Goal: Task Accomplishment & Management: Use online tool/utility

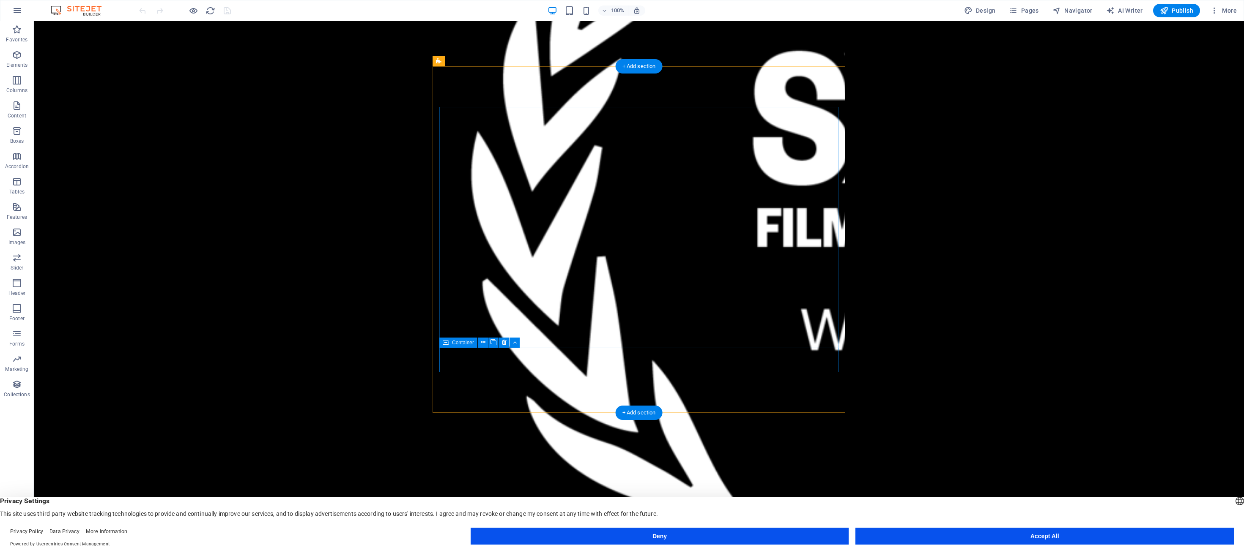
drag, startPoint x: 515, startPoint y: 339, endPoint x: 481, endPoint y: 318, distance: 39.9
click at [515, 339] on icon at bounding box center [515, 342] width 4 height 9
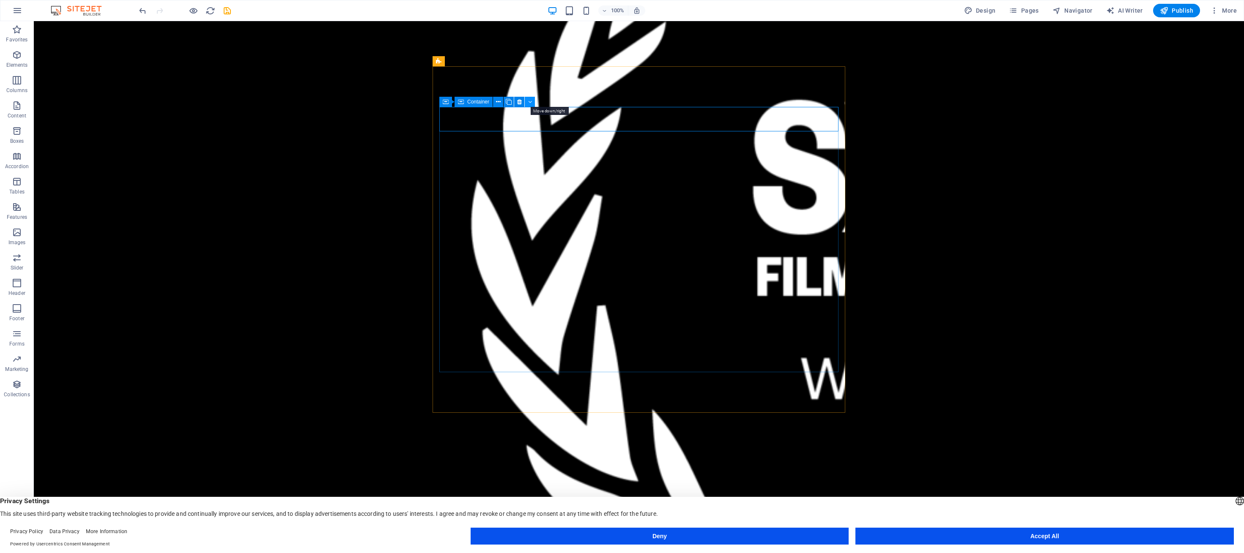
click at [529, 101] on icon at bounding box center [530, 102] width 4 height 9
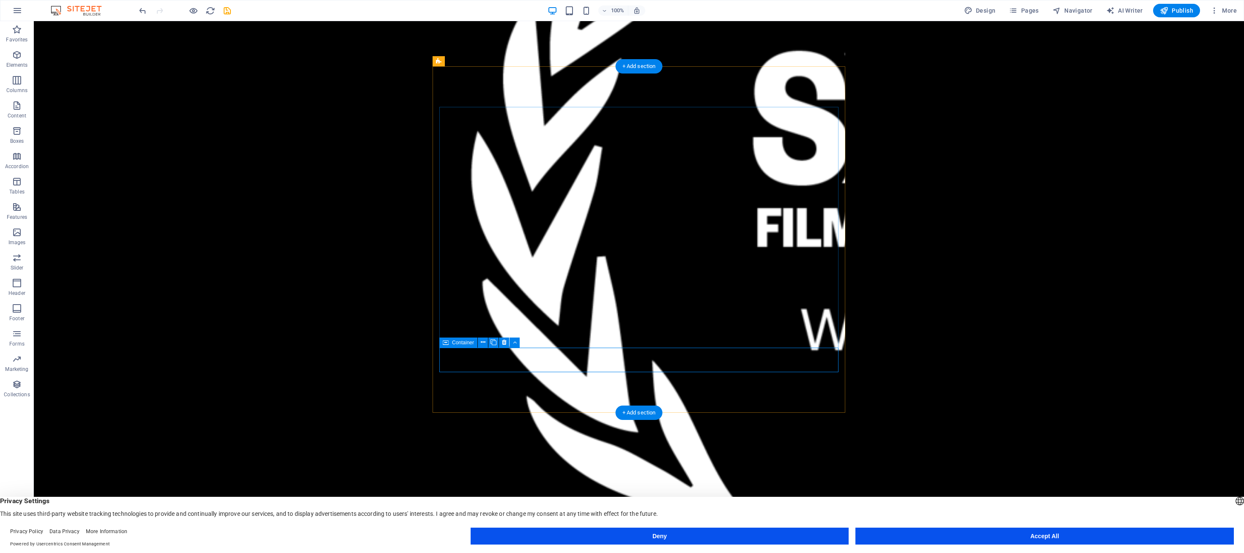
click at [480, 345] on button at bounding box center [483, 343] width 10 height 10
click at [484, 343] on icon at bounding box center [483, 342] width 5 height 9
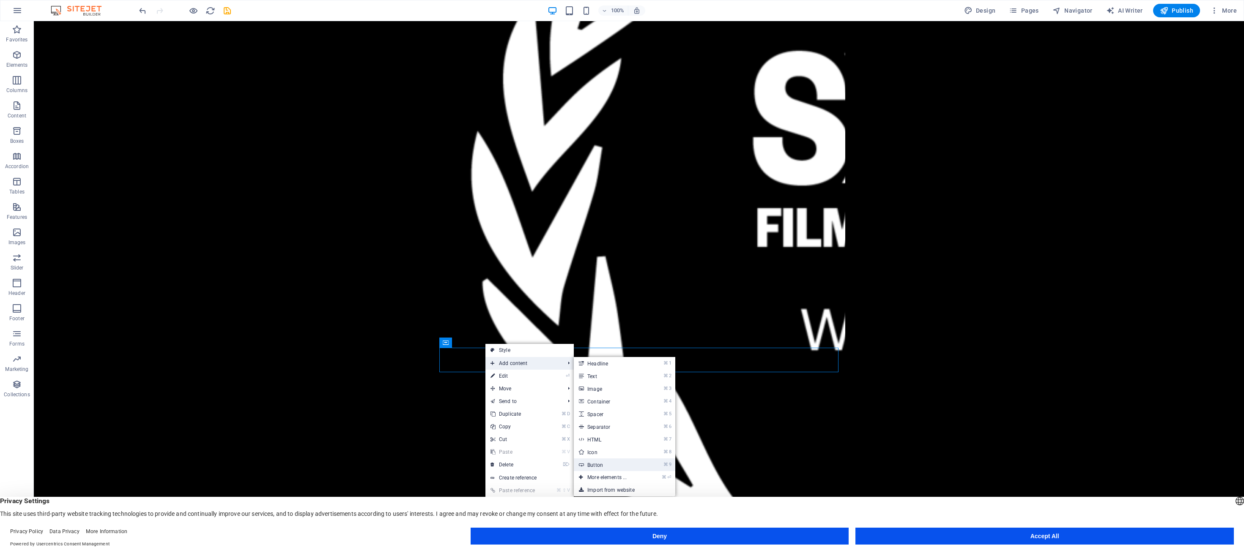
click at [597, 468] on link "⌘ 9 Button" at bounding box center [609, 465] width 70 height 13
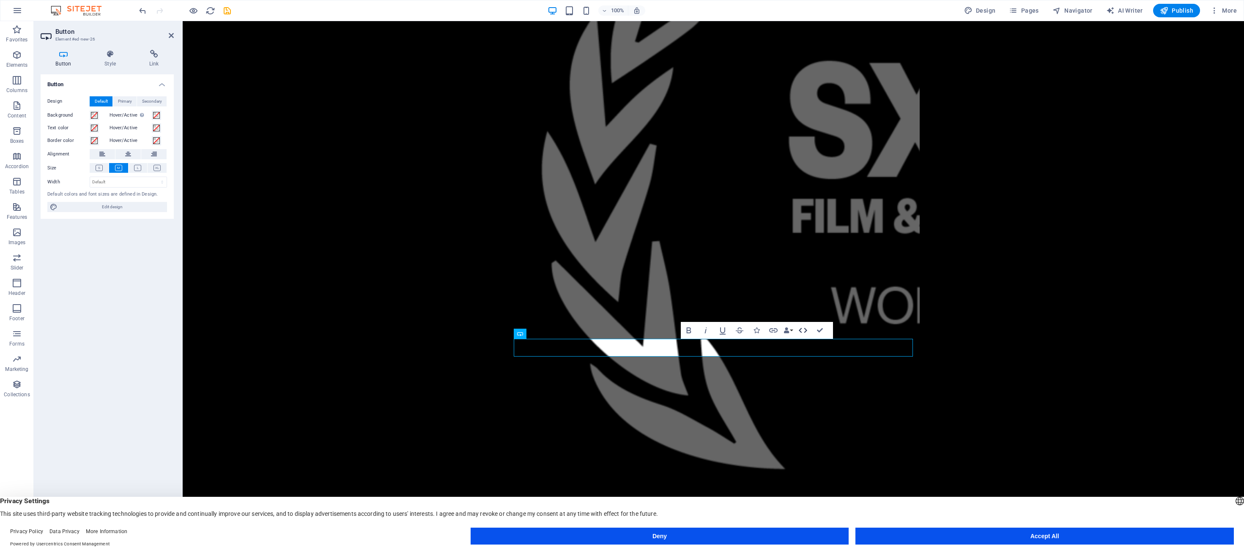
drag, startPoint x: 807, startPoint y: 329, endPoint x: 624, endPoint y: 308, distance: 183.9
click at [807, 329] on icon "button" at bounding box center [803, 331] width 10 height 10
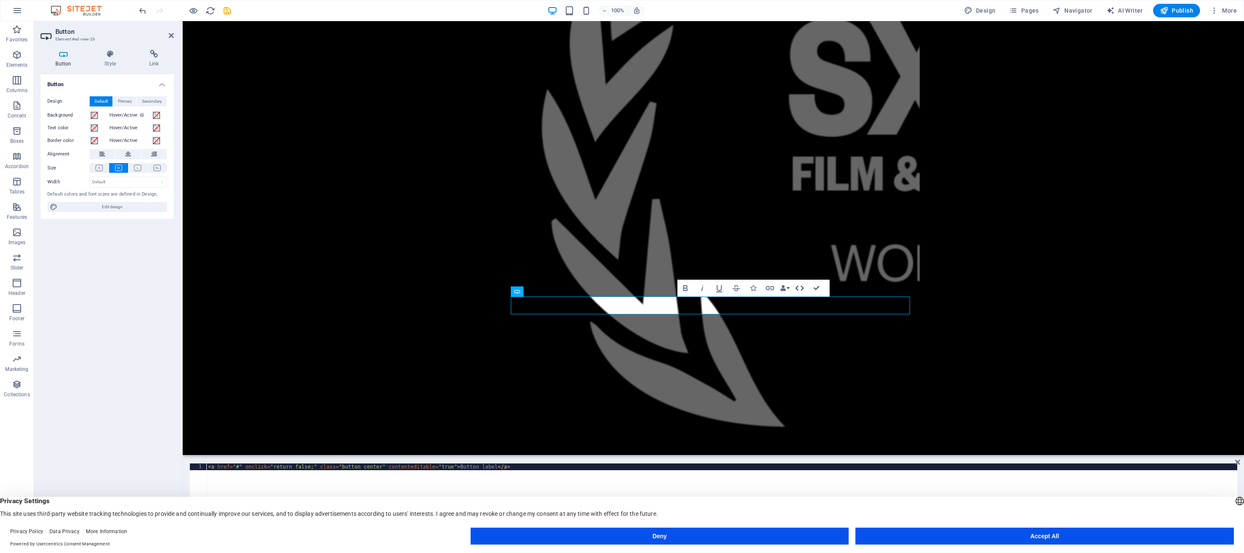
click at [797, 287] on icon "button" at bounding box center [799, 288] width 10 height 10
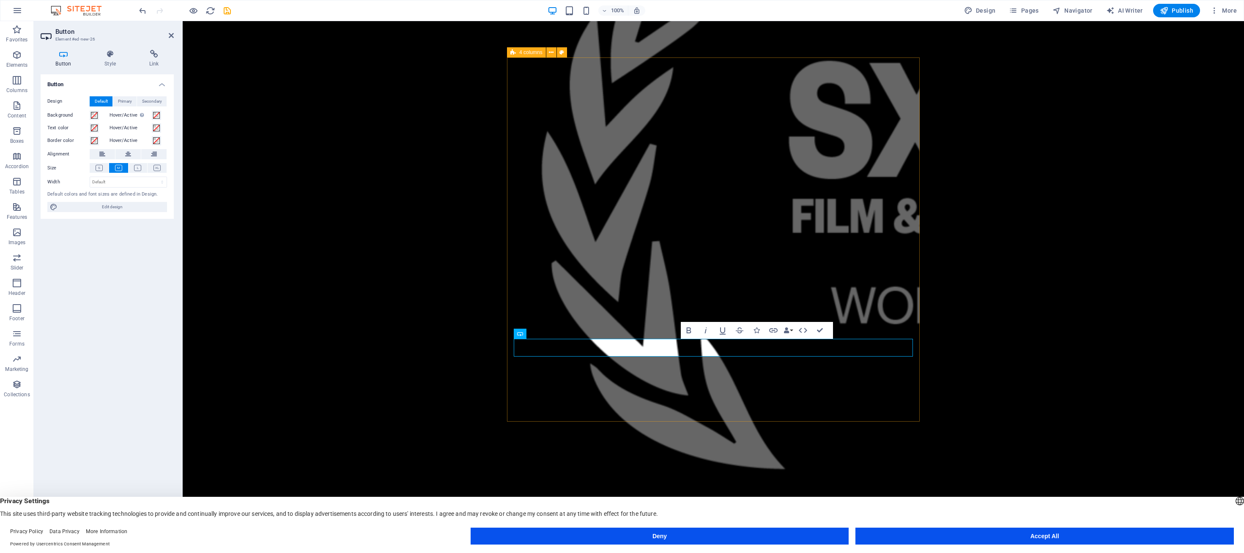
click at [769, 405] on div "Button label TRAILER PRESS KIT" at bounding box center [713, 239] width 413 height 753
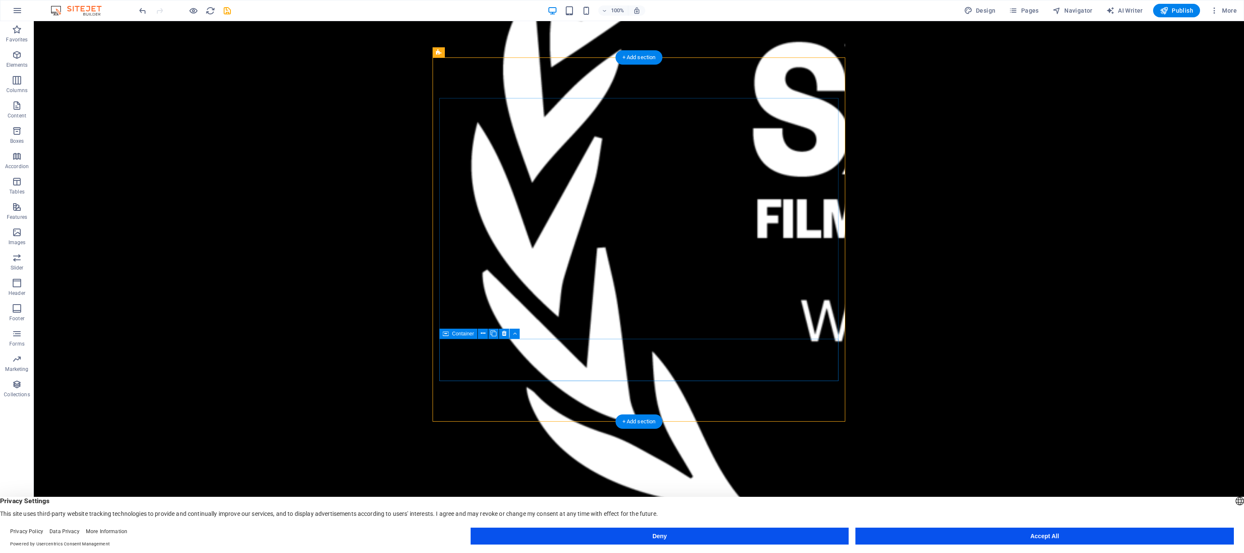
drag, startPoint x: 605, startPoint y: 349, endPoint x: 625, endPoint y: 347, distance: 19.6
click at [613, 550] on div "Button label" at bounding box center [638, 559] width 399 height 18
click at [632, 550] on div "Button label" at bounding box center [638, 559] width 399 height 18
click at [537, 550] on div "Button label" at bounding box center [638, 559] width 399 height 18
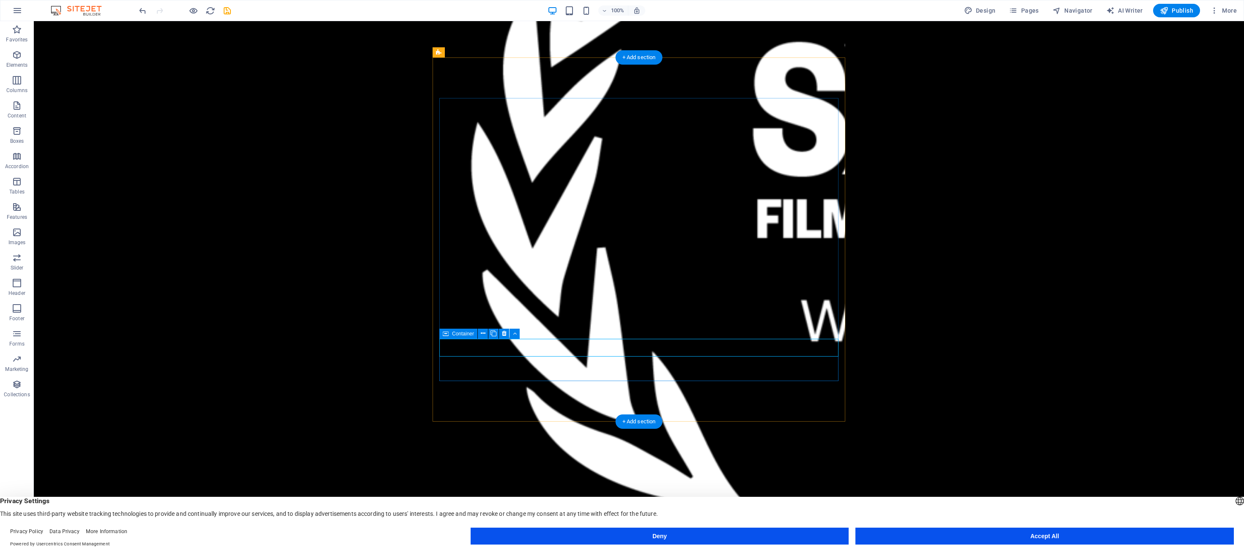
click at [627, 550] on div "Button label" at bounding box center [638, 559] width 399 height 18
click at [475, 334] on span "Button" at bounding box center [474, 333] width 15 height 5
click at [490, 335] on icon at bounding box center [490, 333] width 5 height 9
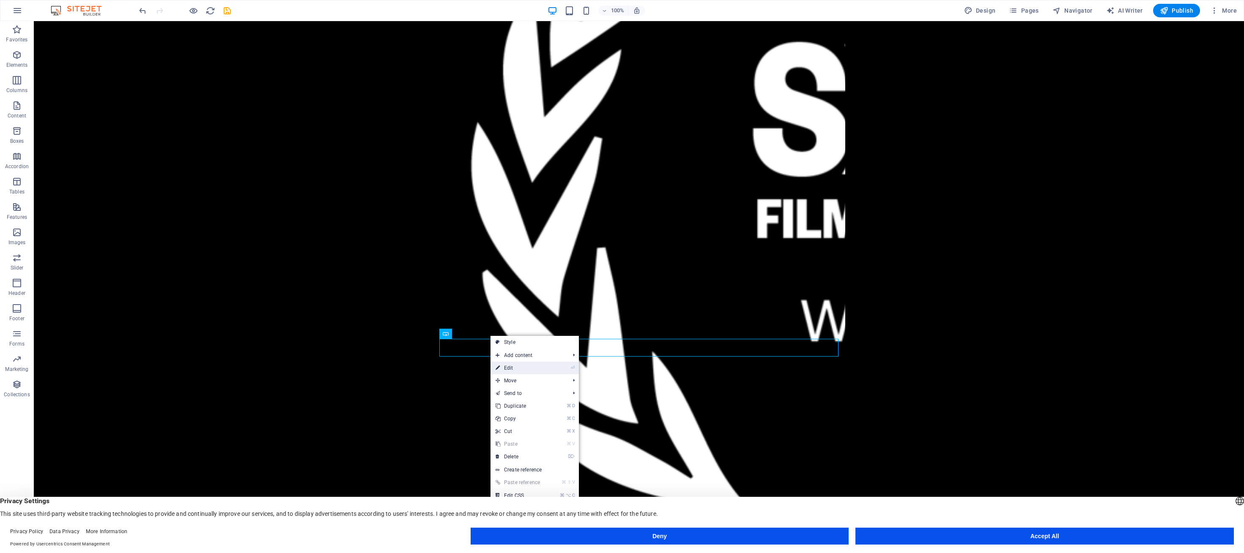
drag, startPoint x: 524, startPoint y: 367, endPoint x: 342, endPoint y: 346, distance: 183.5
click at [524, 367] on link "⏎ Edit" at bounding box center [518, 368] width 57 height 13
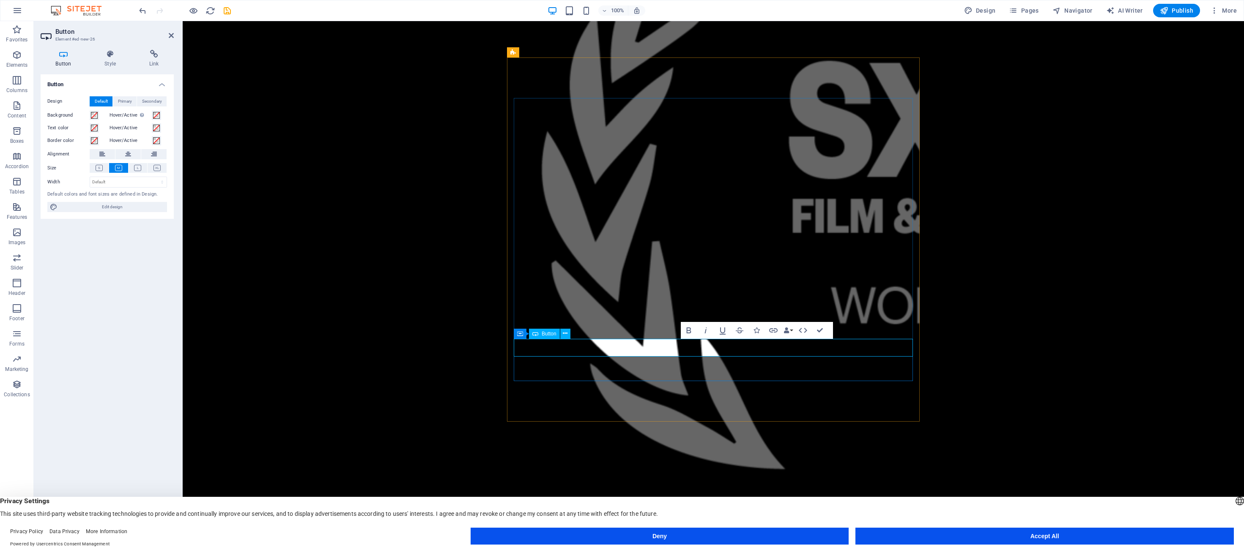
click at [721, 509] on link "Button label" at bounding box center [713, 518] width 65 height 18
click at [782, 329] on icon "button" at bounding box center [782, 331] width 10 height 10
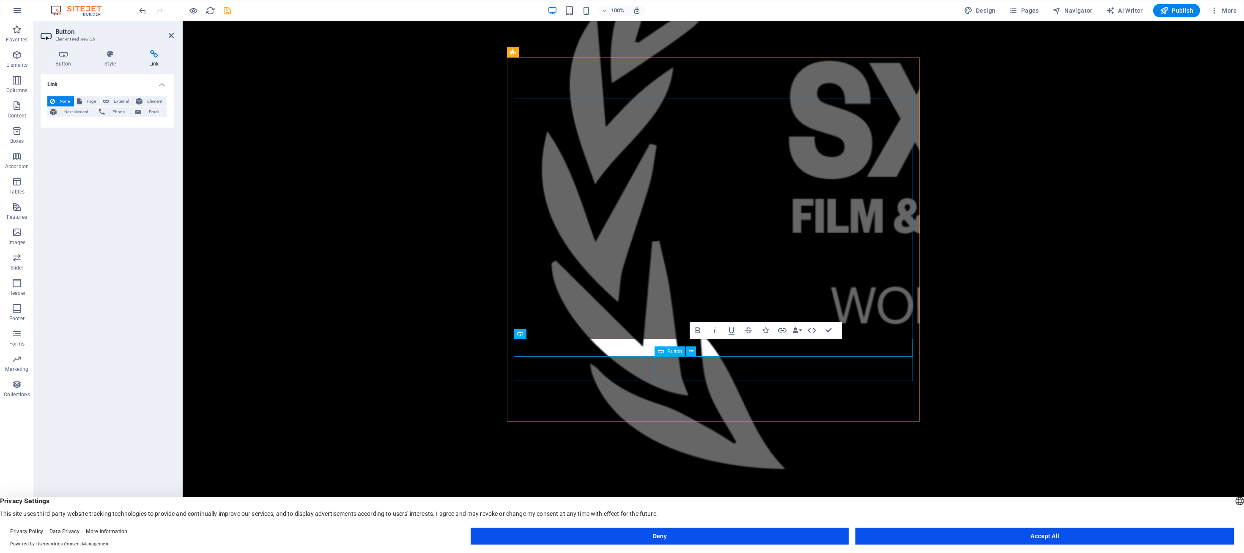
click at [688, 527] on div "TRAILER" at bounding box center [713, 539] width 399 height 25
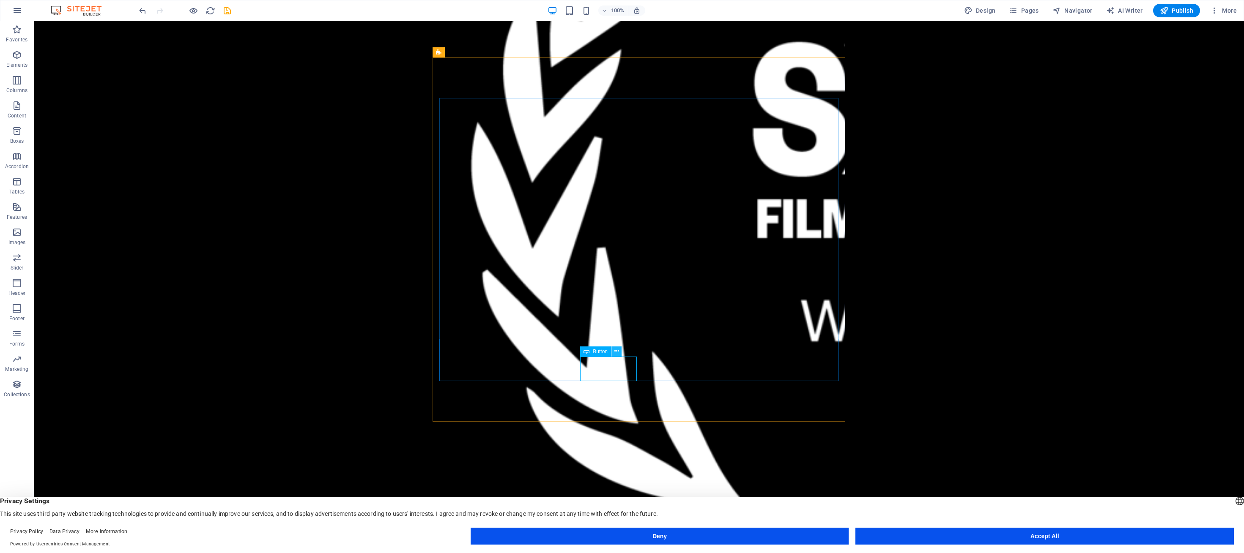
click at [618, 349] on icon at bounding box center [616, 351] width 5 height 9
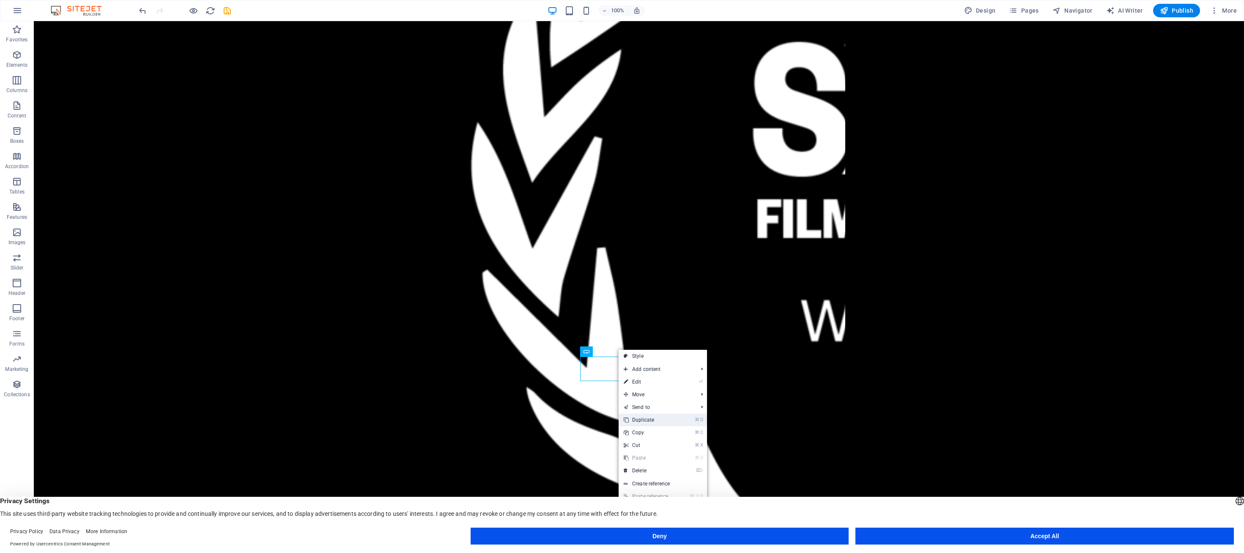
click at [644, 421] on link "⌘ D Duplicate" at bounding box center [647, 420] width 57 height 13
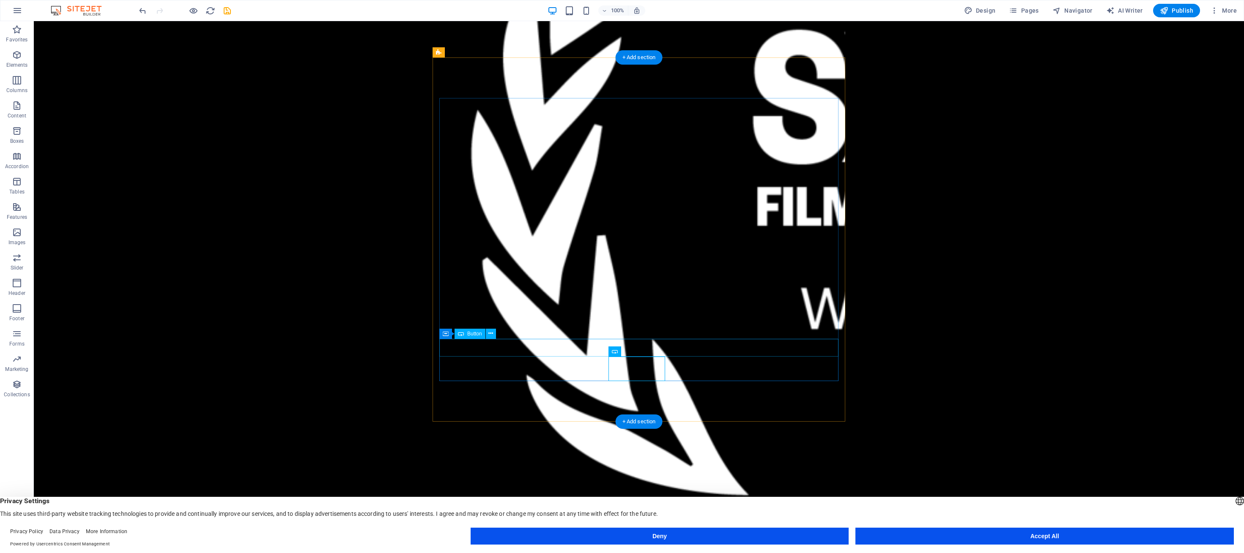
click at [656, 538] on div "LINktree" at bounding box center [638, 547] width 399 height 18
click at [494, 333] on button at bounding box center [491, 334] width 10 height 10
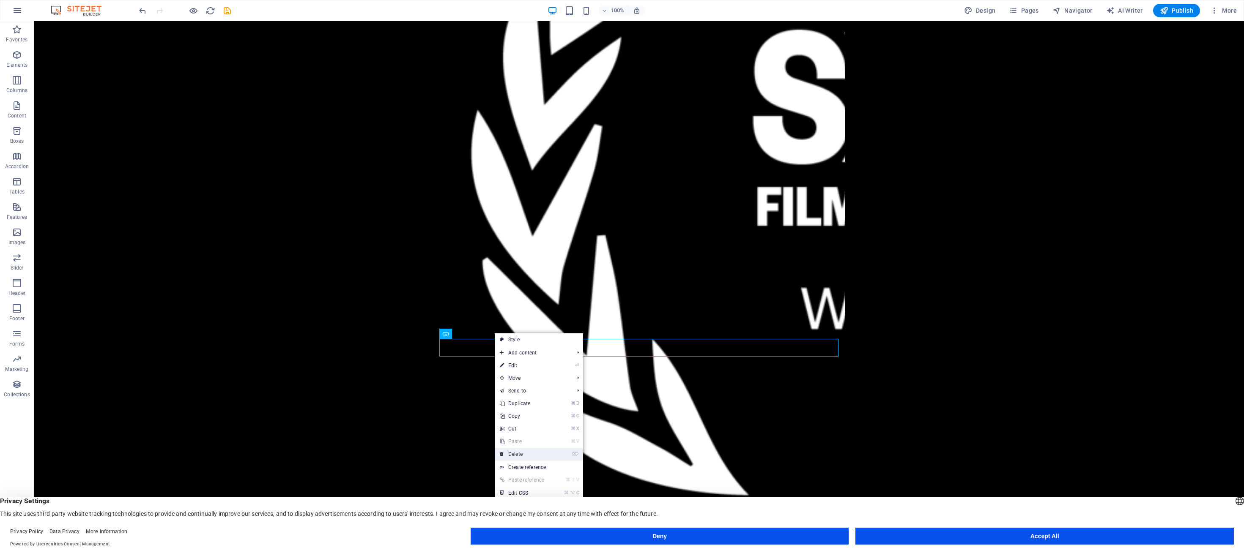
click at [522, 455] on link "⌦ Delete" at bounding box center [523, 454] width 57 height 13
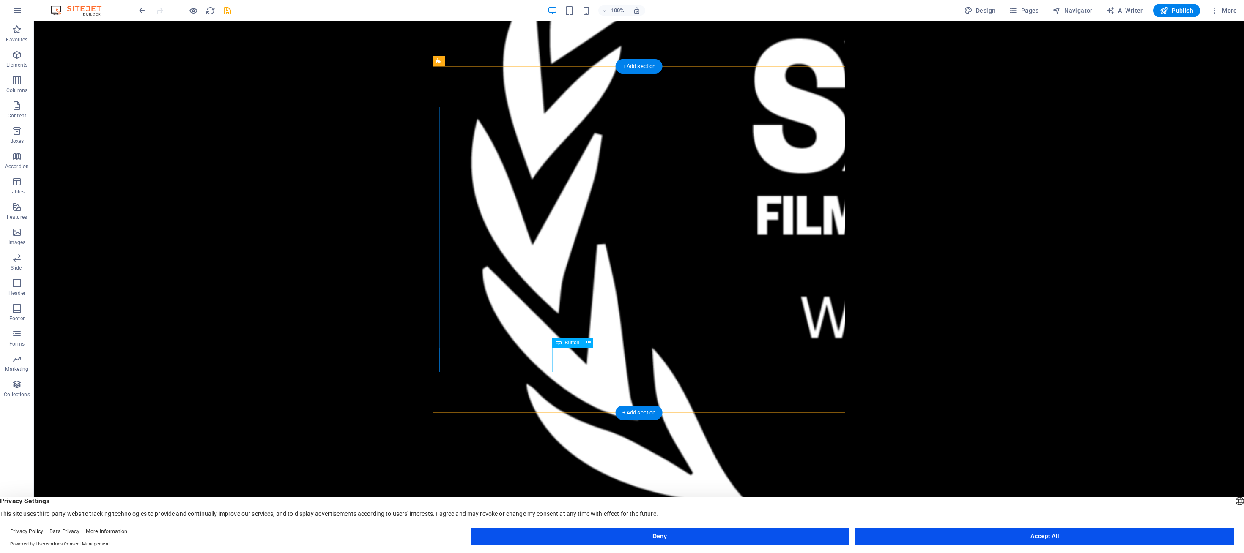
click at [580, 547] on div "TRAILER" at bounding box center [638, 559] width 399 height 25
click at [589, 341] on icon at bounding box center [588, 342] width 5 height 9
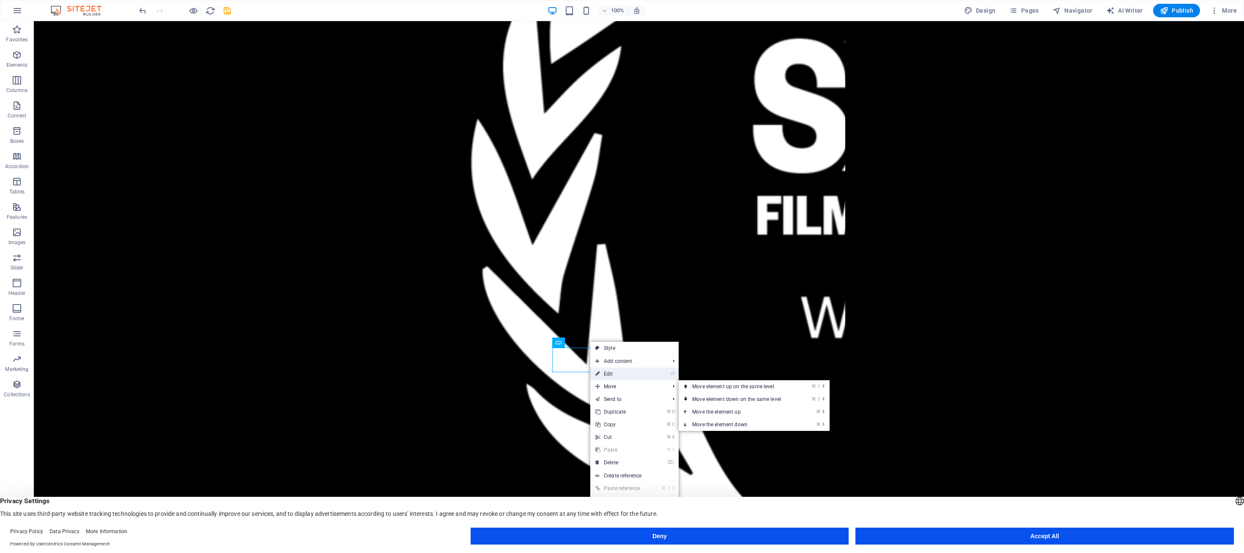
click at [622, 375] on link "⏎ Edit" at bounding box center [618, 374] width 57 height 13
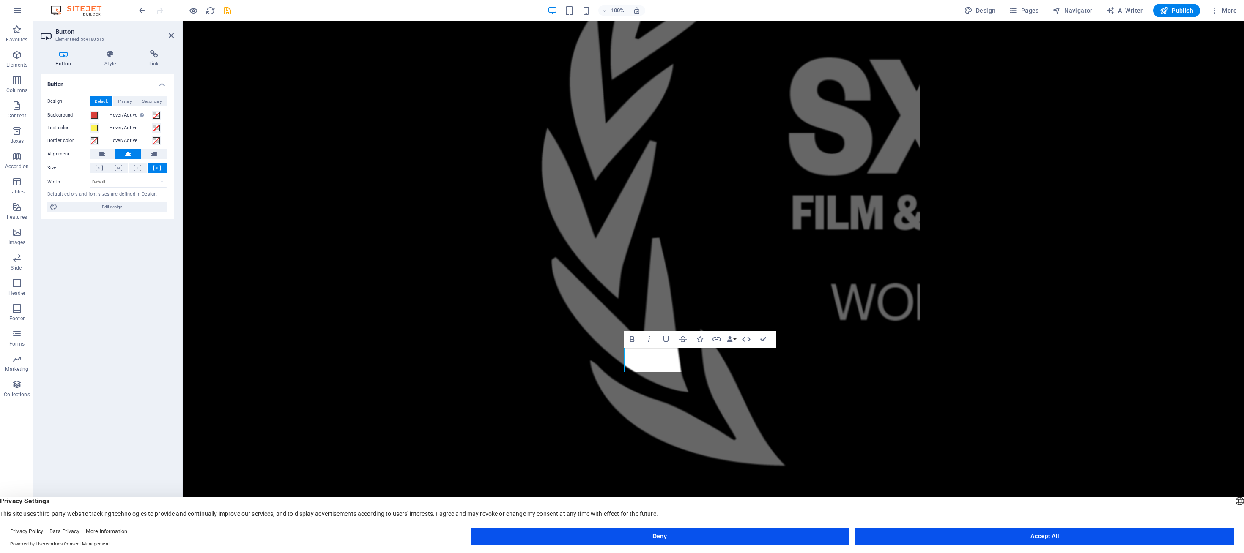
click at [248, 256] on html "LINKTREE TRAILER PRESS KIT" at bounding box center [713, 280] width 1061 height 519
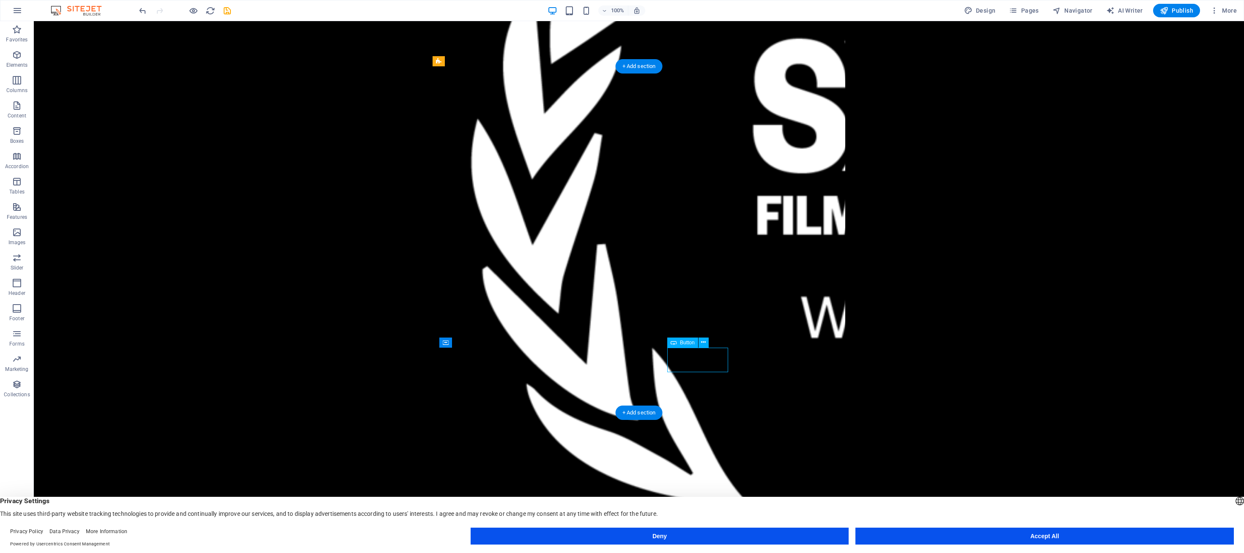
click at [701, 342] on icon at bounding box center [703, 342] width 5 height 9
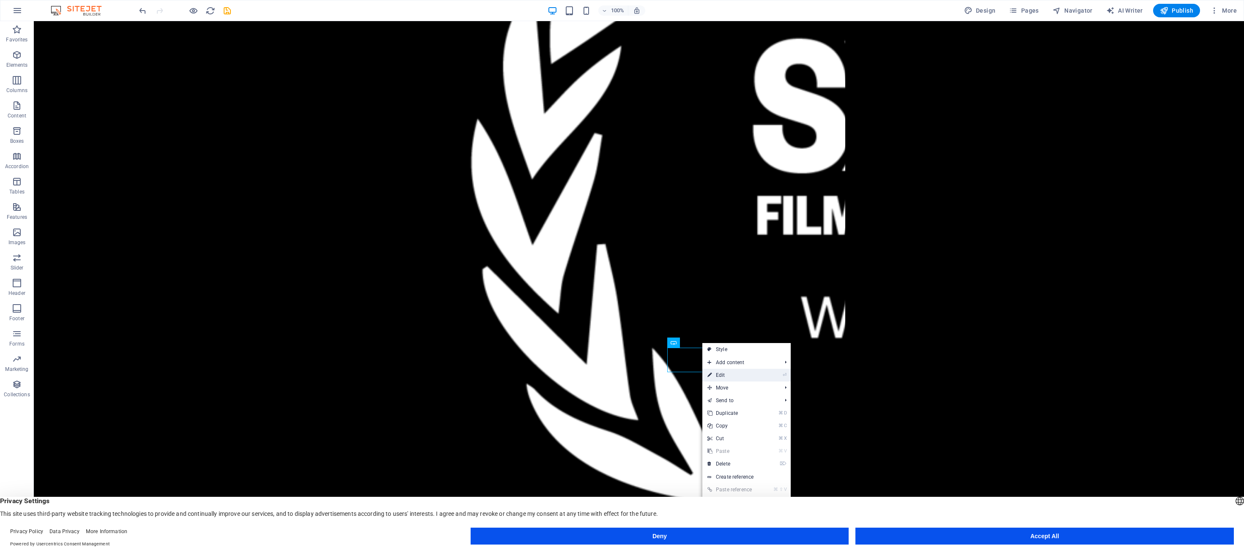
drag, startPoint x: 725, startPoint y: 375, endPoint x: 542, endPoint y: 354, distance: 184.3
click at [725, 375] on link "⏎ Edit" at bounding box center [730, 375] width 57 height 13
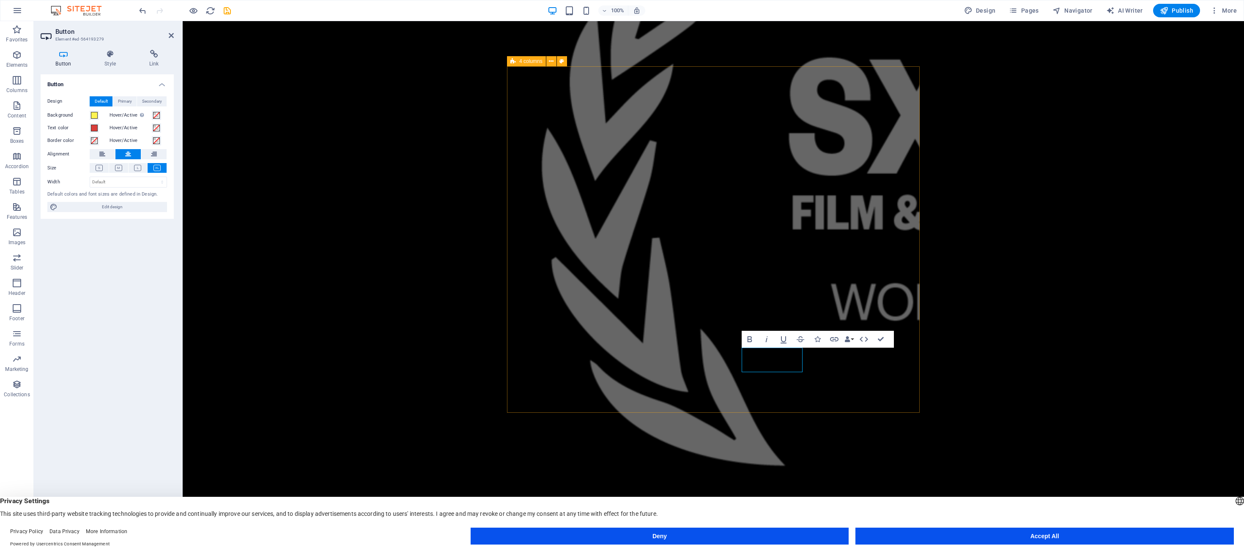
click at [695, 378] on div "LINKTREE TRAILER PRESS KIT" at bounding box center [713, 240] width 413 height 760
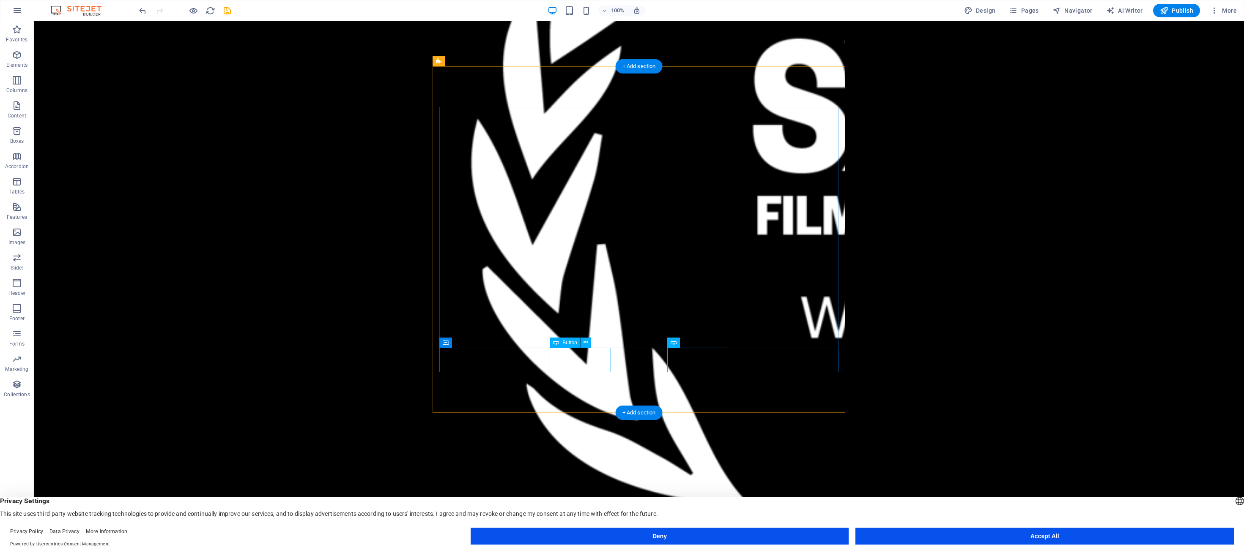
click at [594, 547] on div "LINKTREE" at bounding box center [638, 559] width 399 height 25
click at [588, 344] on icon at bounding box center [585, 342] width 5 height 9
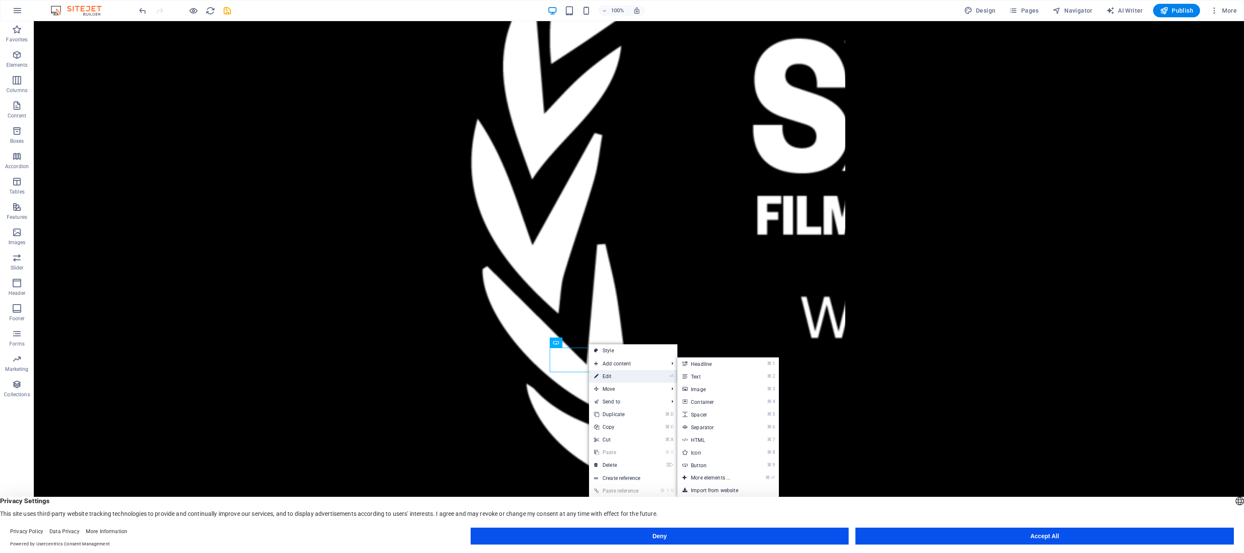
click at [613, 375] on link "⏎ Edit" at bounding box center [617, 376] width 57 height 13
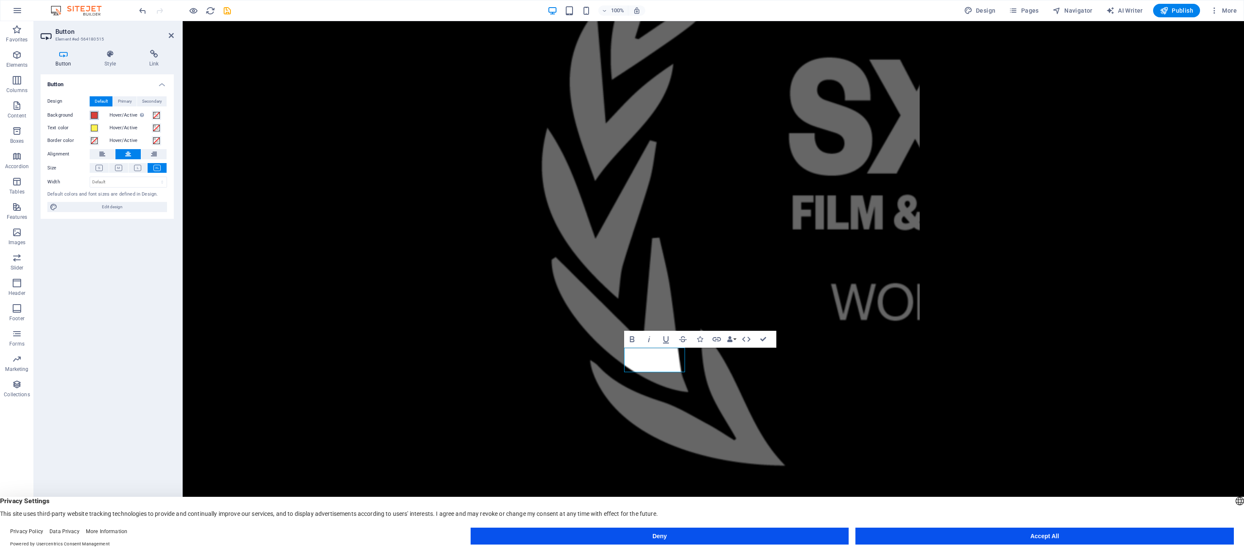
click at [93, 117] on span at bounding box center [94, 115] width 7 height 7
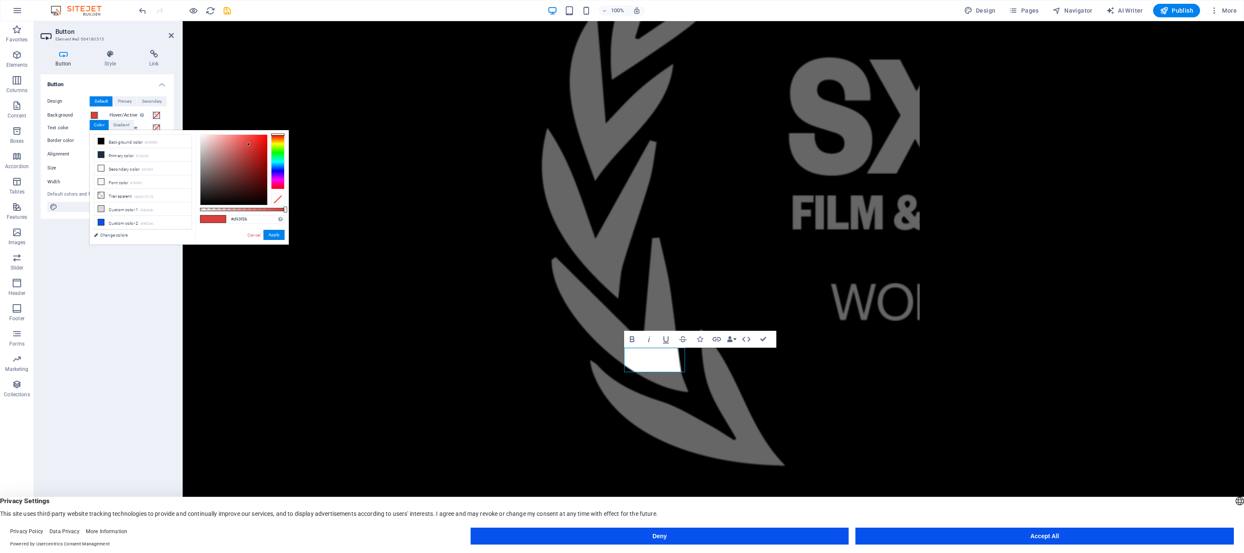
click at [158, 263] on div "Button Design Default Primary Secondary Background Hover/Active Switch to previ…" at bounding box center [107, 303] width 133 height 459
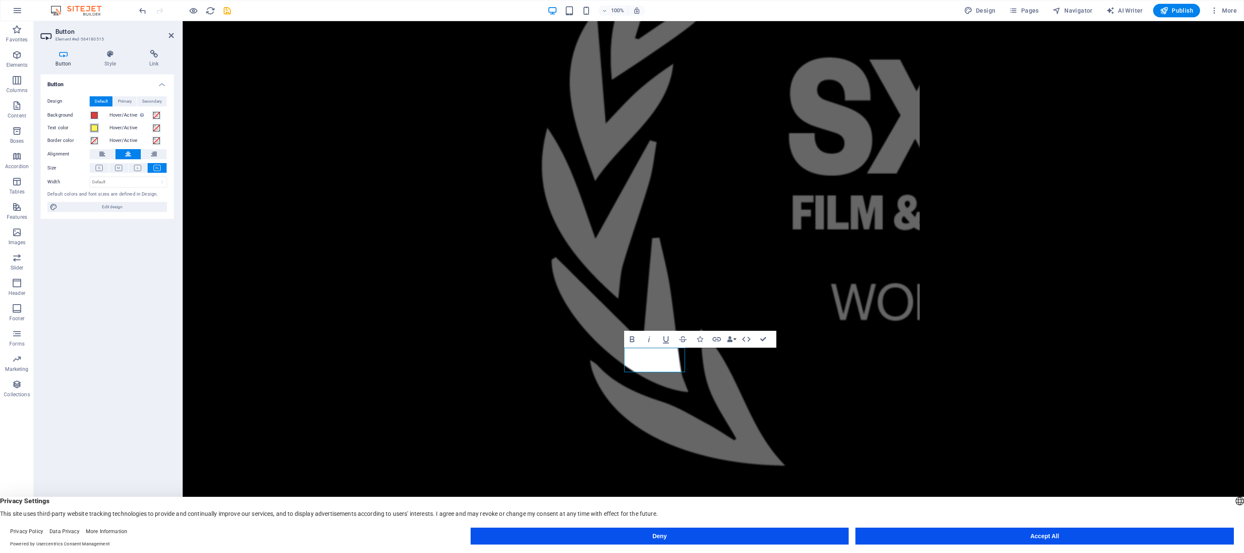
click at [94, 129] on span at bounding box center [94, 128] width 7 height 7
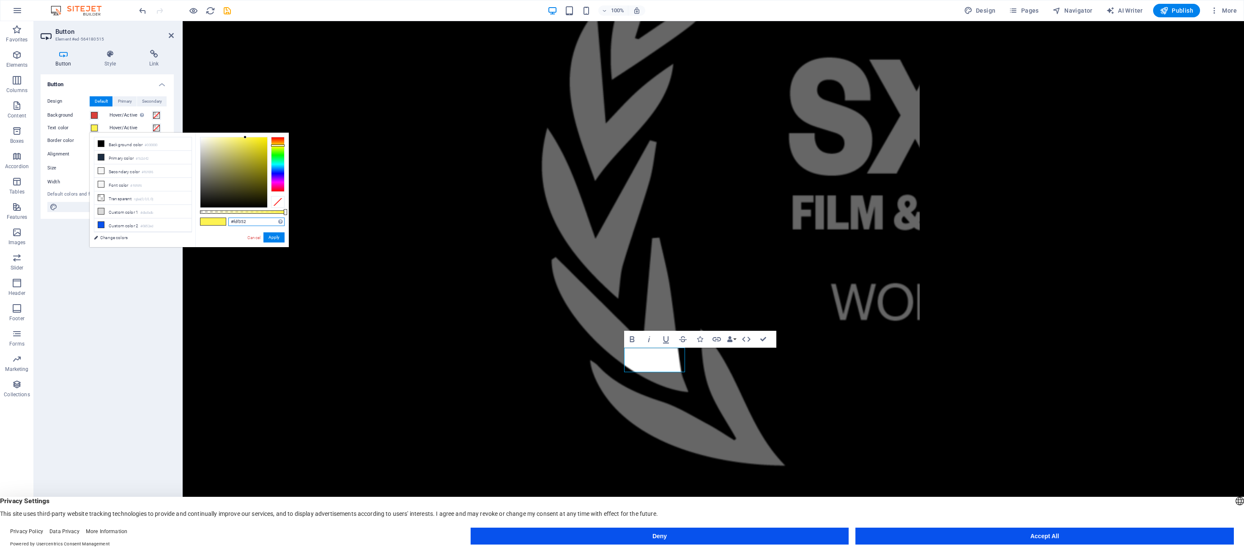
drag, startPoint x: 252, startPoint y: 222, endPoint x: 220, endPoint y: 220, distance: 32.6
click at [220, 220] on div "#fdf352 Supported formats #0852ed rgb(8, 82, 237) rgba(8, 82, 237, 90%) hsv(221…" at bounding box center [241, 251] width 93 height 237
click at [94, 116] on span at bounding box center [94, 115] width 7 height 7
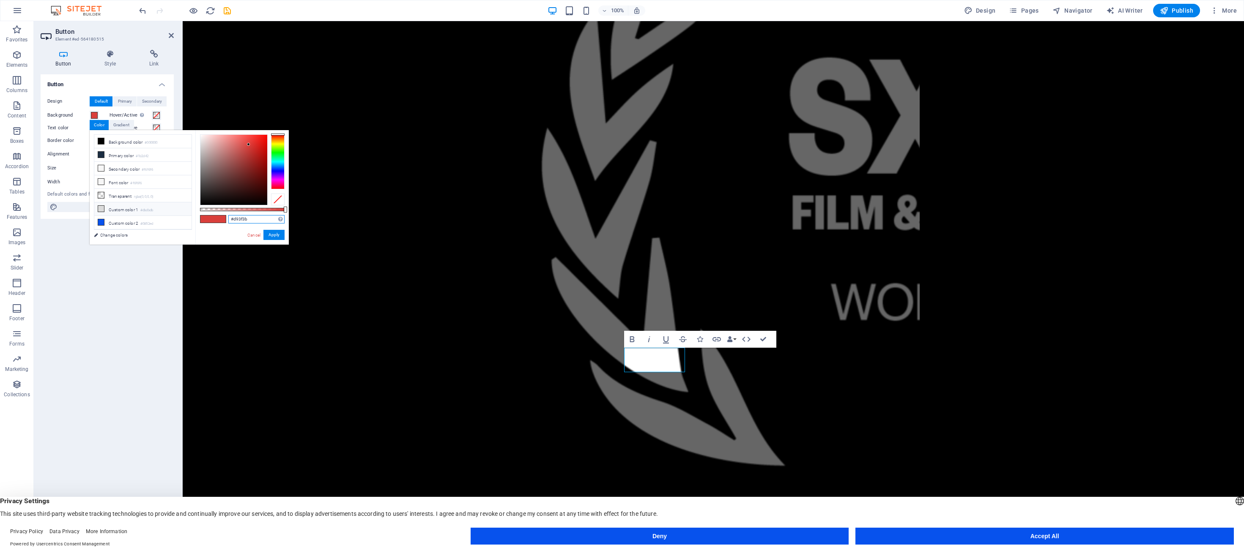
drag, startPoint x: 199, startPoint y: 213, endPoint x: 186, endPoint y: 214, distance: 13.2
click at [186, 214] on div "less Background color #000000 Primary color #1b2d42 Secondary color #f6f6f6 Fon…" at bounding box center [189, 187] width 199 height 115
drag, startPoint x: 265, startPoint y: 220, endPoint x: 211, endPoint y: 219, distance: 53.3
click at [207, 217] on div "#d93f3b Supported formats #0852ed rgb(8, 82, 237) rgba(8, 82, 237, 90%) hsv(221…" at bounding box center [241, 248] width 93 height 237
paste input "fdf352"
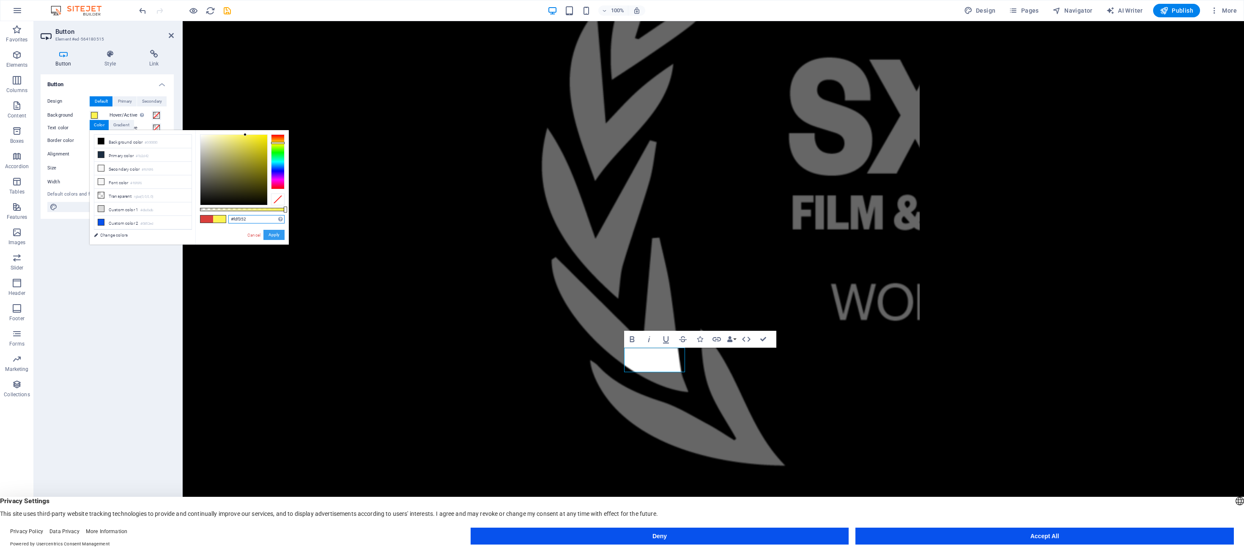
type input "#fdf352"
click at [279, 234] on button "Apply" at bounding box center [273, 235] width 21 height 10
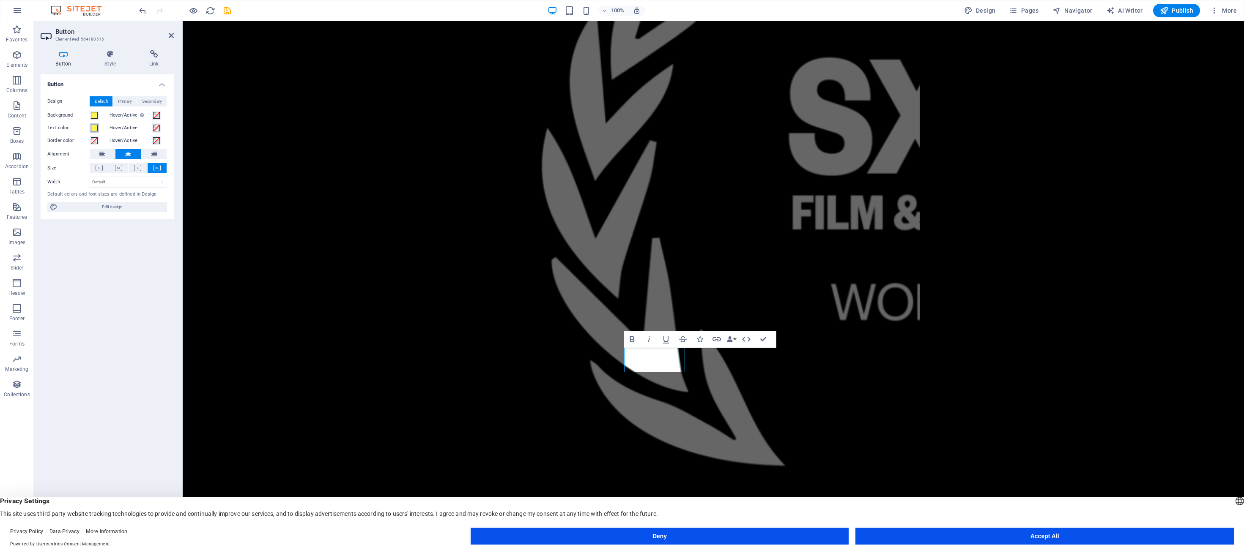
click at [95, 129] on span at bounding box center [94, 128] width 7 height 7
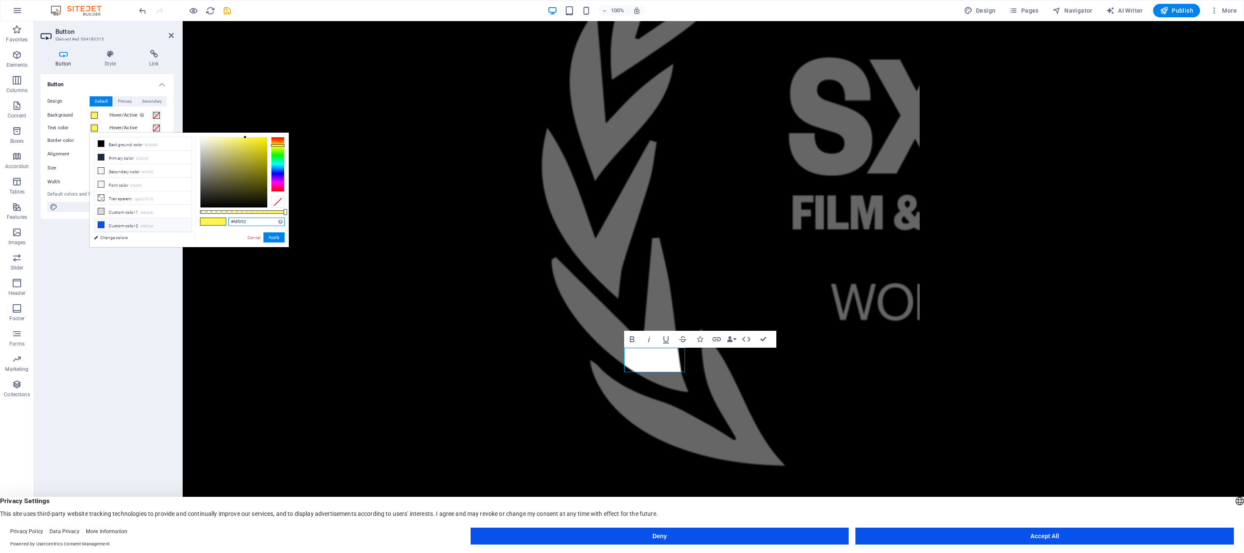
drag, startPoint x: 253, startPoint y: 222, endPoint x: 183, endPoint y: 219, distance: 70.6
click at [181, 217] on div "less Background color #000000 Primary color #1b2d42 Secondary color #f6f6f6 Fon…" at bounding box center [189, 190] width 199 height 115
paste input "d93f3b"
type input "#d93f3b"
click at [276, 237] on button "Apply" at bounding box center [273, 238] width 21 height 10
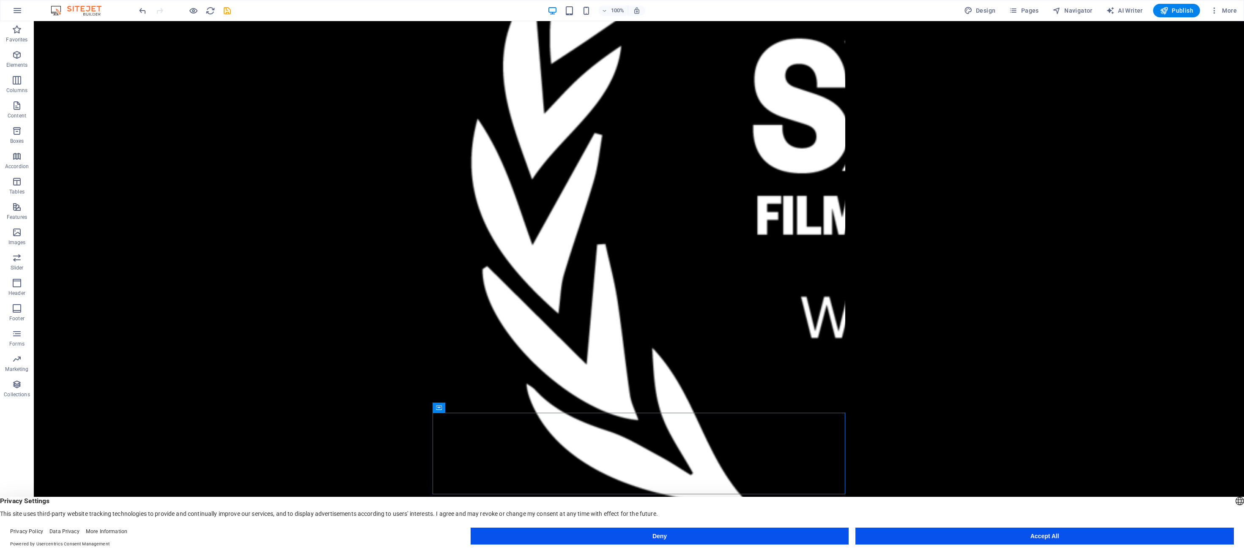
click at [954, 348] on html "LINKTREE TRAILER PRESS KIT" at bounding box center [639, 280] width 1210 height 519
click at [944, 345] on html "LINKTREE TRAILER PRESS KIT" at bounding box center [639, 280] width 1210 height 519
click at [598, 373] on div "LINKTREE TRAILER PRESS KIT" at bounding box center [638, 240] width 413 height 842
click at [598, 547] on div "LINKTREE" at bounding box center [638, 559] width 399 height 25
click at [587, 342] on icon at bounding box center [585, 342] width 5 height 9
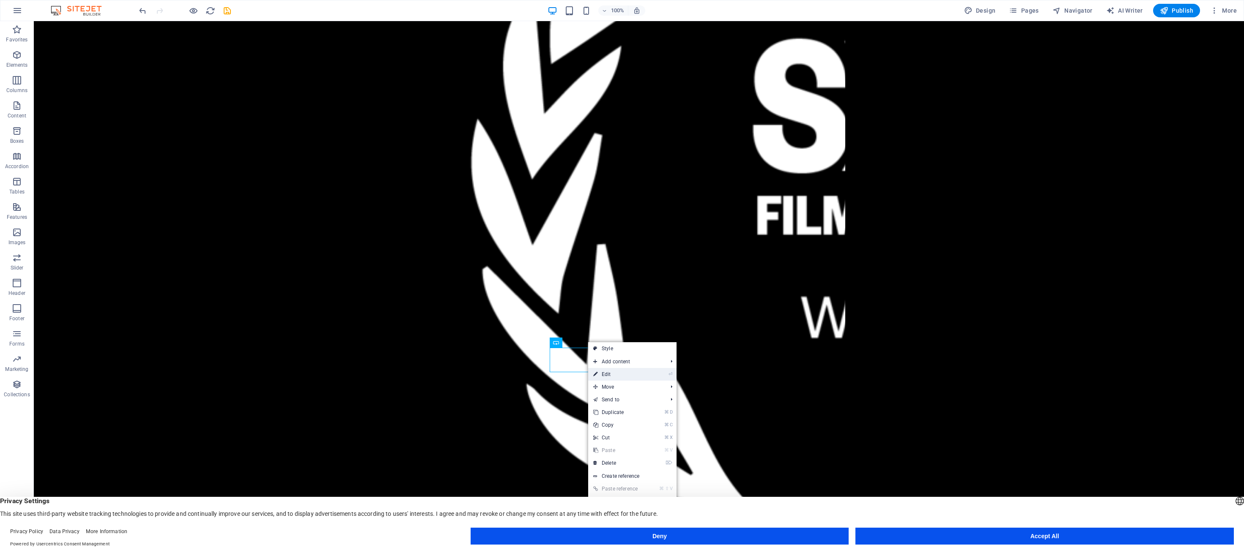
drag, startPoint x: 620, startPoint y: 375, endPoint x: 437, endPoint y: 354, distance: 183.8
click at [620, 375] on link "⏎ Edit" at bounding box center [616, 374] width 57 height 13
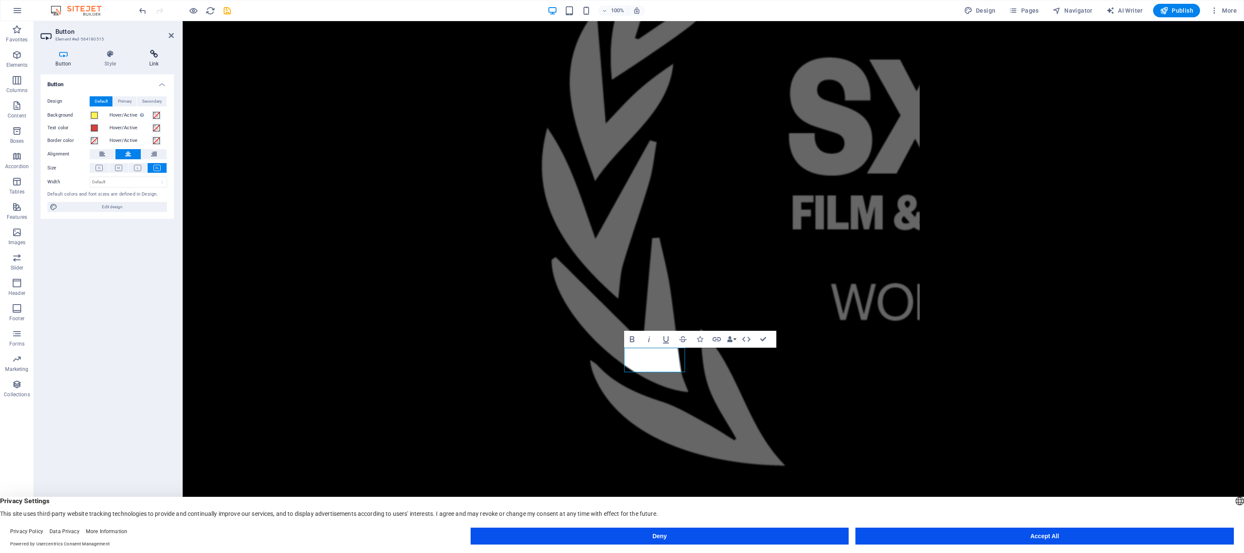
click at [148, 61] on h4 "Link" at bounding box center [154, 59] width 40 height 18
drag, startPoint x: 289, startPoint y: 147, endPoint x: 203, endPoint y: 139, distance: 87.0
paste input "#d93f3b"
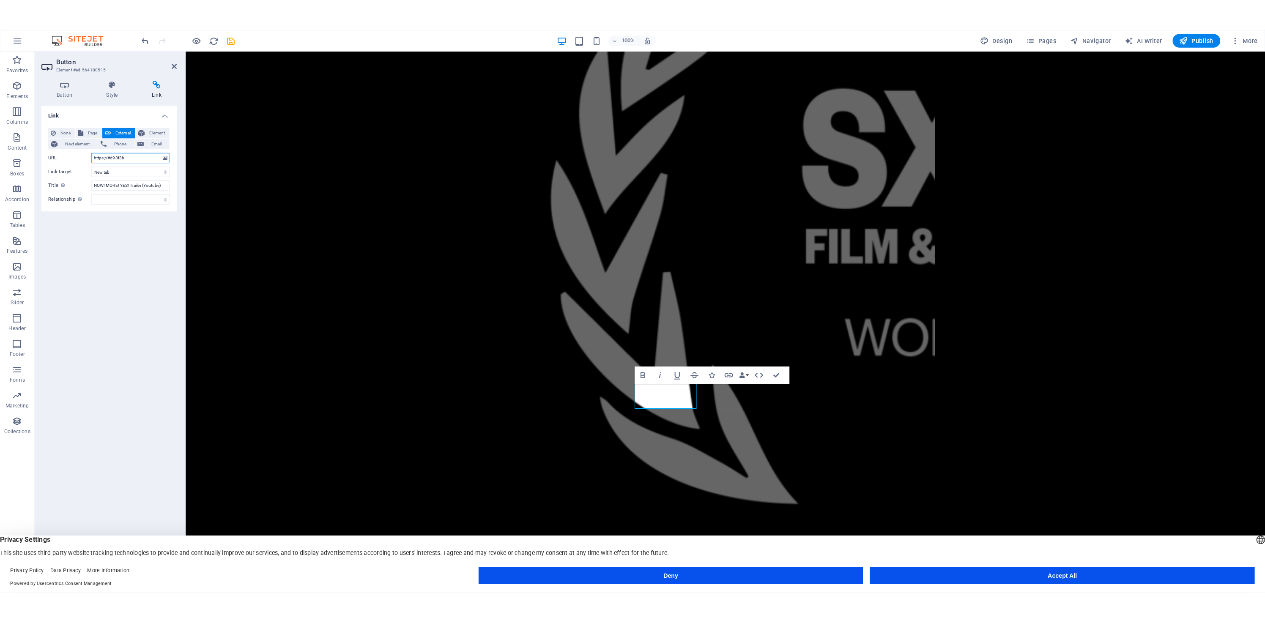
scroll to position [0, 0]
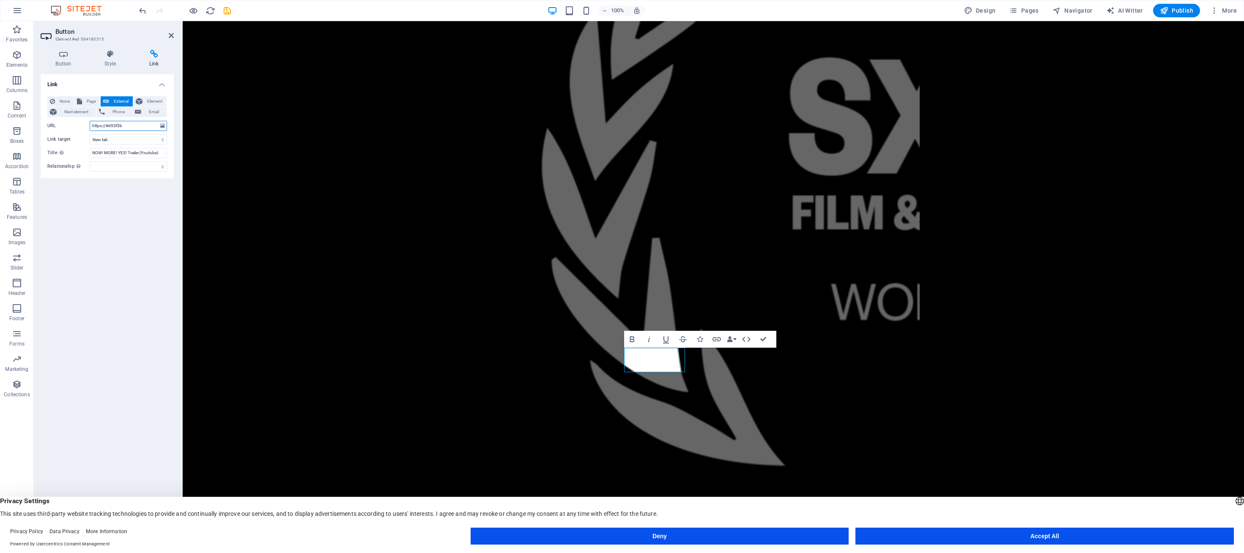
drag, startPoint x: 138, startPoint y: 126, endPoint x: 55, endPoint y: 118, distance: 83.3
click at [55, 118] on div "None Page External Element Next element Phone Email Page Start Element URL http…" at bounding box center [107, 133] width 120 height 75
paste input "[DOMAIN_NAME][URL]"
type input "[URL][DOMAIN_NAME]"
drag, startPoint x: 163, startPoint y: 154, endPoint x: 60, endPoint y: 154, distance: 102.7
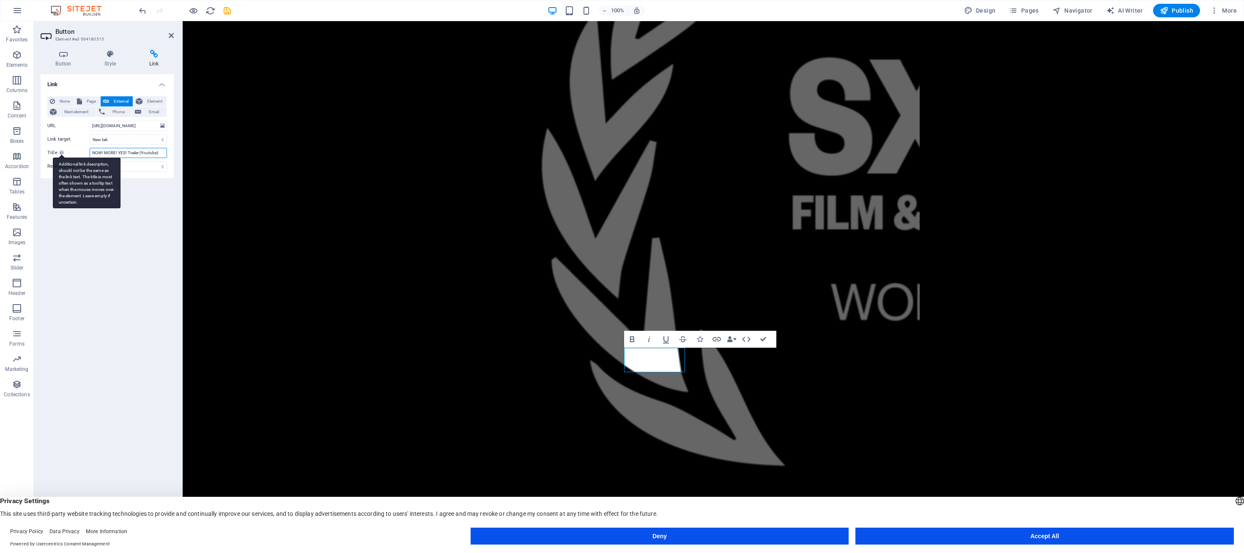
click at [60, 154] on div "Title Additional link description, should not be the same as the link text. The…" at bounding box center [107, 153] width 120 height 10
type input "NOW! MORE! YES! [GEOGRAPHIC_DATA]"
click at [123, 220] on div "Link None Page External Element Next element Phone Email Page Start Element URL…" at bounding box center [107, 303] width 133 height 459
click at [171, 33] on icon at bounding box center [171, 35] width 5 height 7
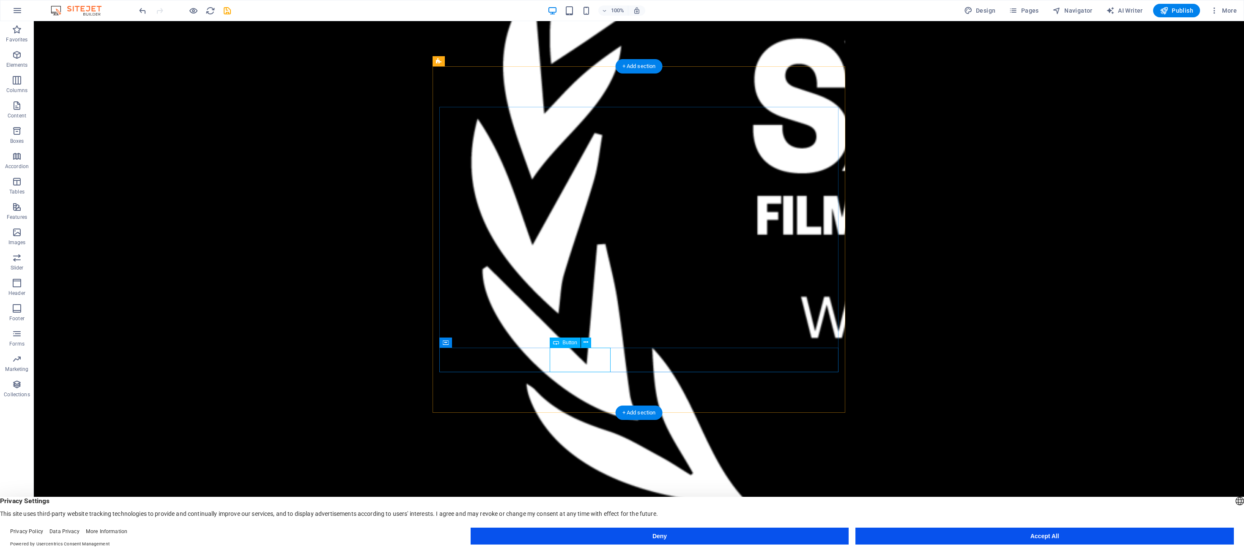
click at [580, 547] on div "LINKTREE" at bounding box center [638, 559] width 399 height 25
drag, startPoint x: 584, startPoint y: 361, endPoint x: 586, endPoint y: 354, distance: 8.0
click at [584, 547] on div "LINKTREE" at bounding box center [638, 559] width 399 height 25
click at [587, 346] on icon at bounding box center [585, 342] width 5 height 9
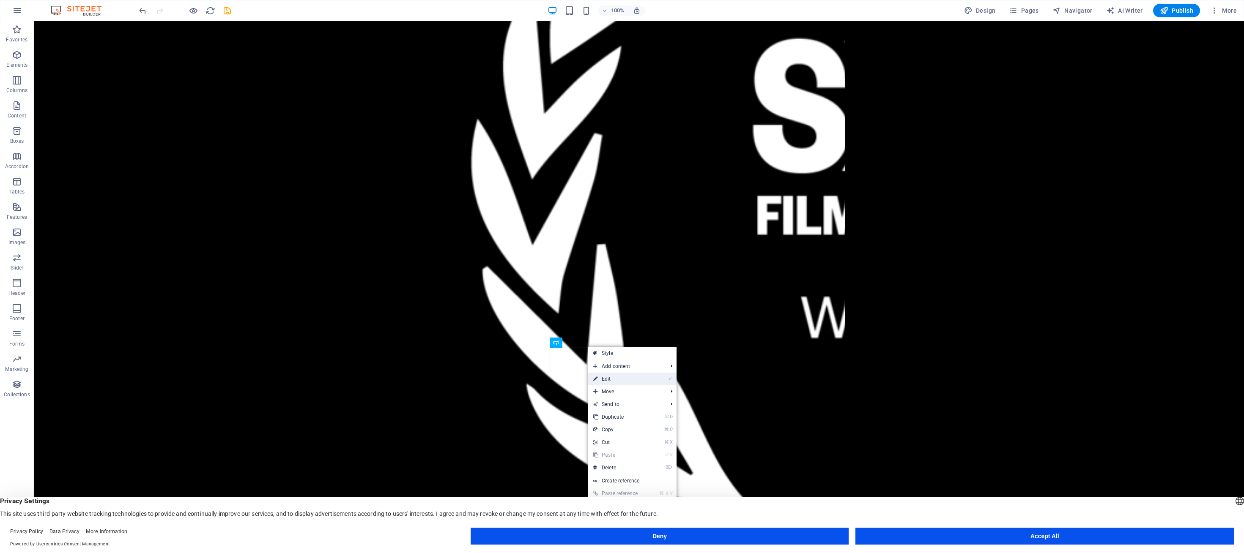
click at [604, 376] on link "⏎ Edit" at bounding box center [616, 379] width 57 height 13
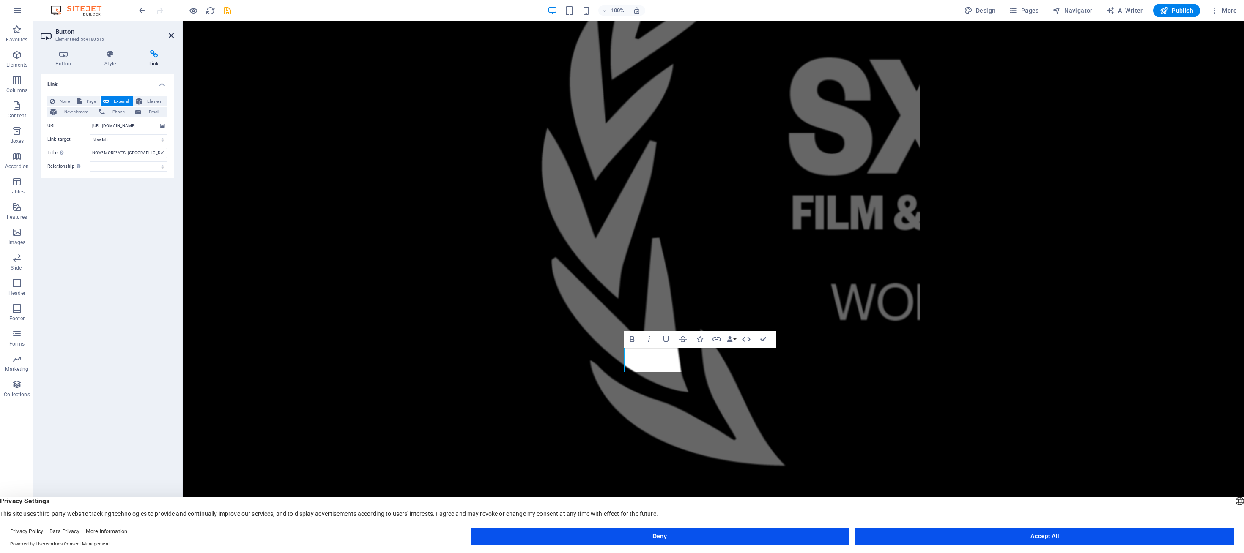
click at [171, 37] on icon at bounding box center [171, 35] width 5 height 7
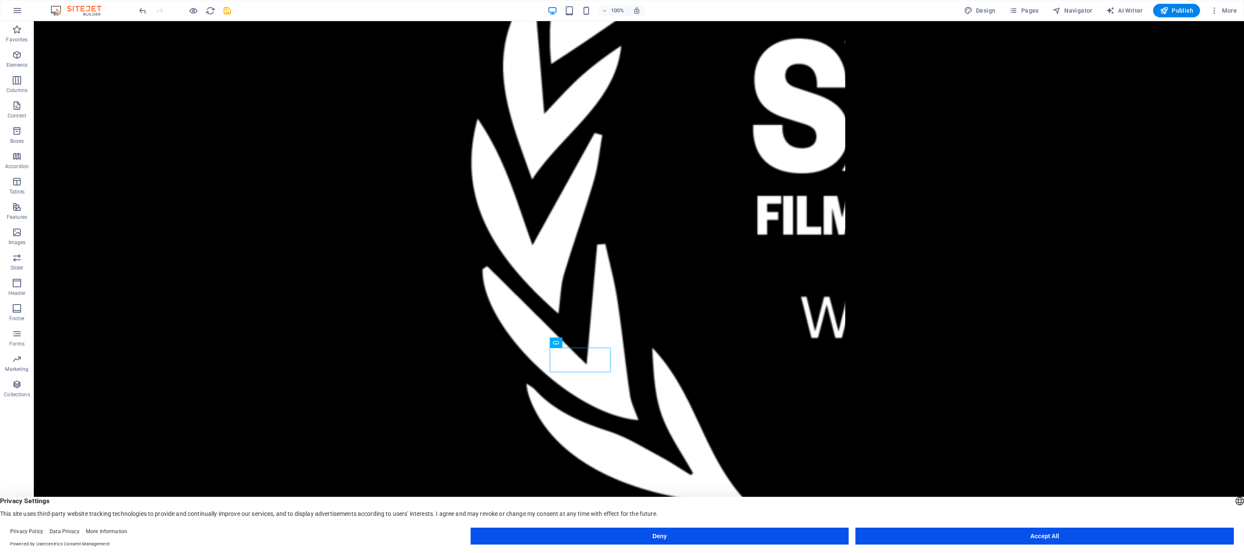
click at [927, 222] on html "LINKTREE TRAILER PRESS KIT" at bounding box center [639, 280] width 1210 height 519
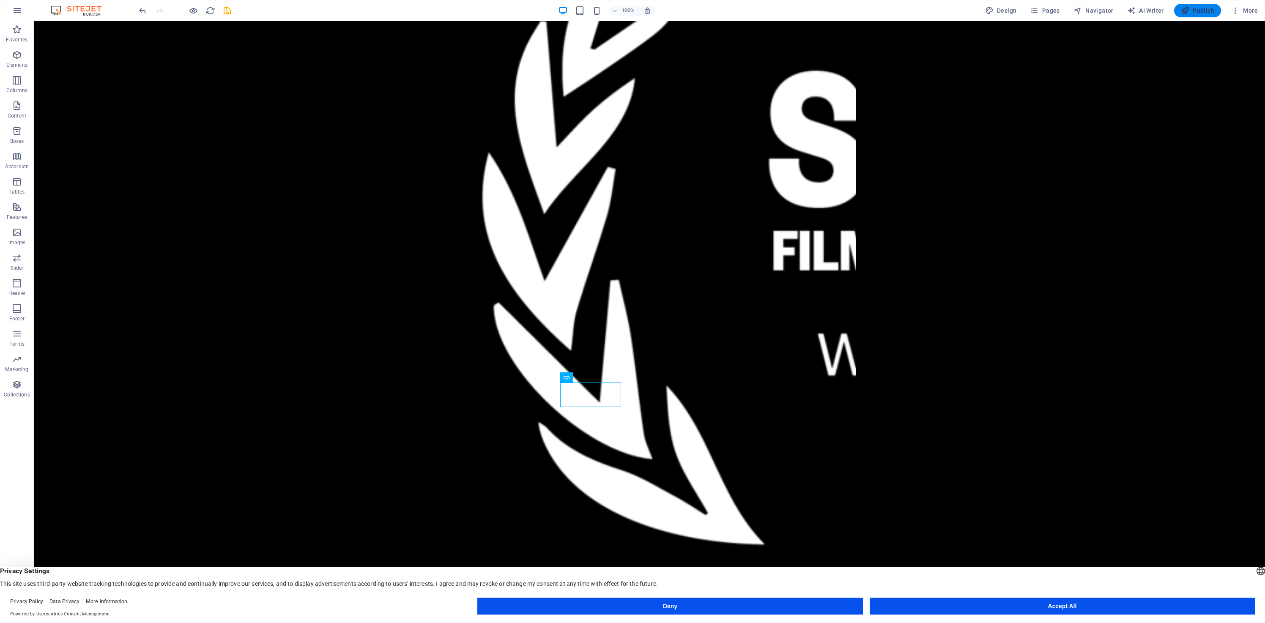
drag, startPoint x: 1209, startPoint y: 7, endPoint x: 1167, endPoint y: 0, distance: 42.3
click at [1209, 7] on span "Publish" at bounding box center [1197, 10] width 33 height 8
